Goal: Task Accomplishment & Management: Use online tool/utility

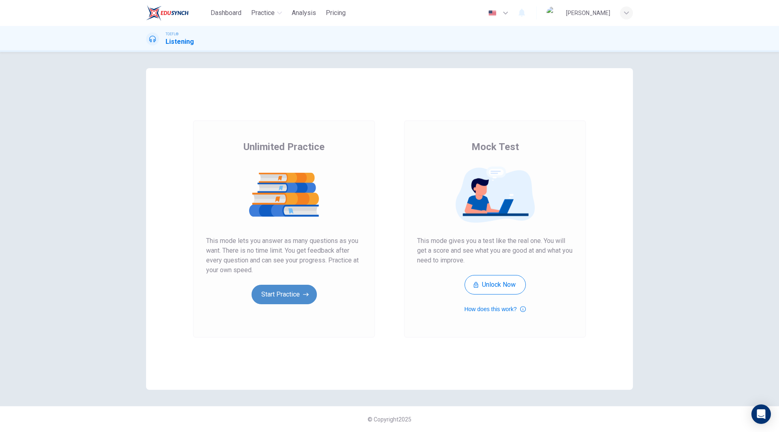
click at [289, 286] on button "Start Practice" at bounding box center [284, 294] width 65 height 19
